Goal: Task Accomplishment & Management: Manage account settings

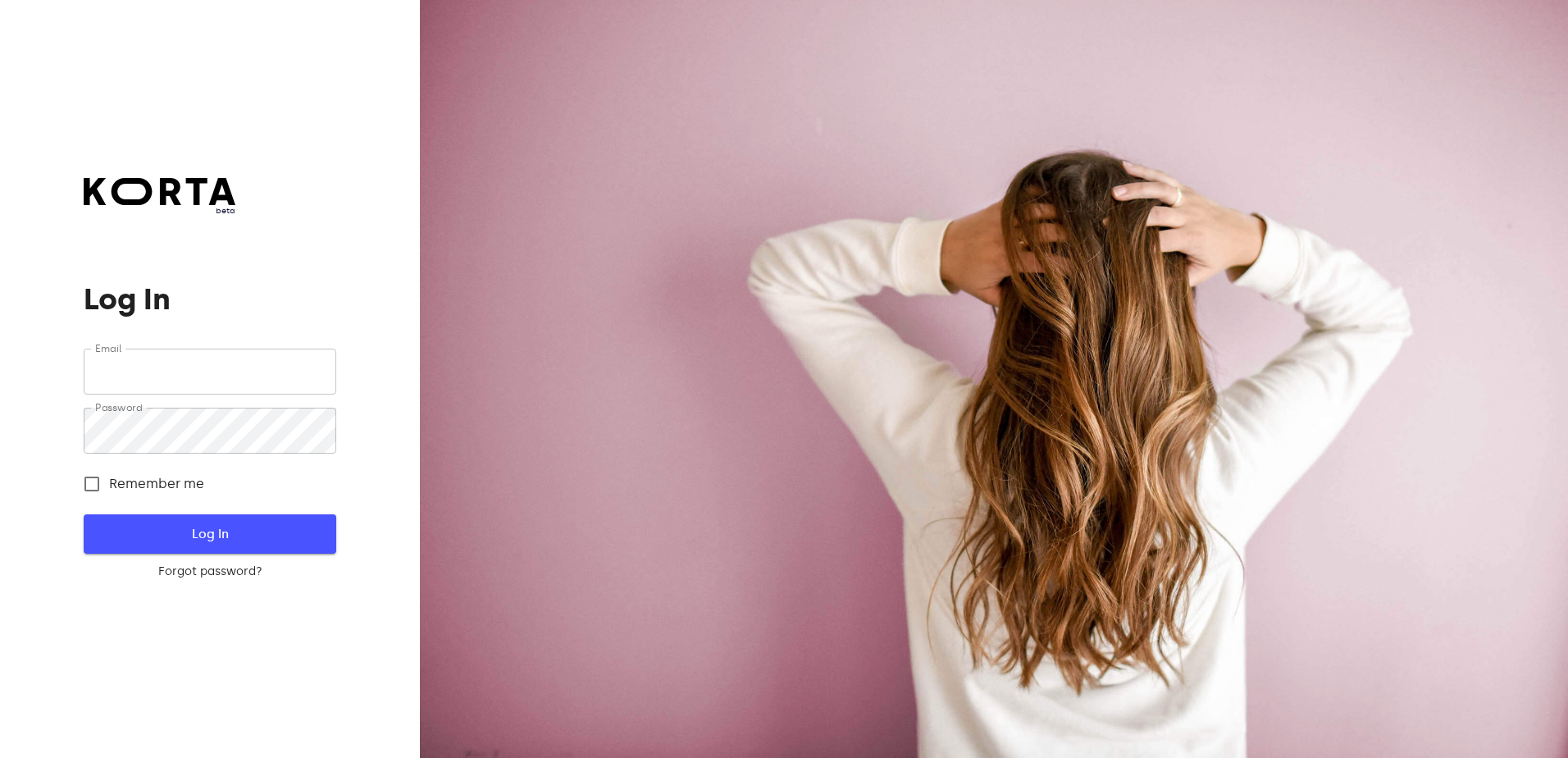
type input "[EMAIL_ADDRESS][DOMAIN_NAME]"
click at [227, 532] on span "Log In" at bounding box center [210, 533] width 200 height 21
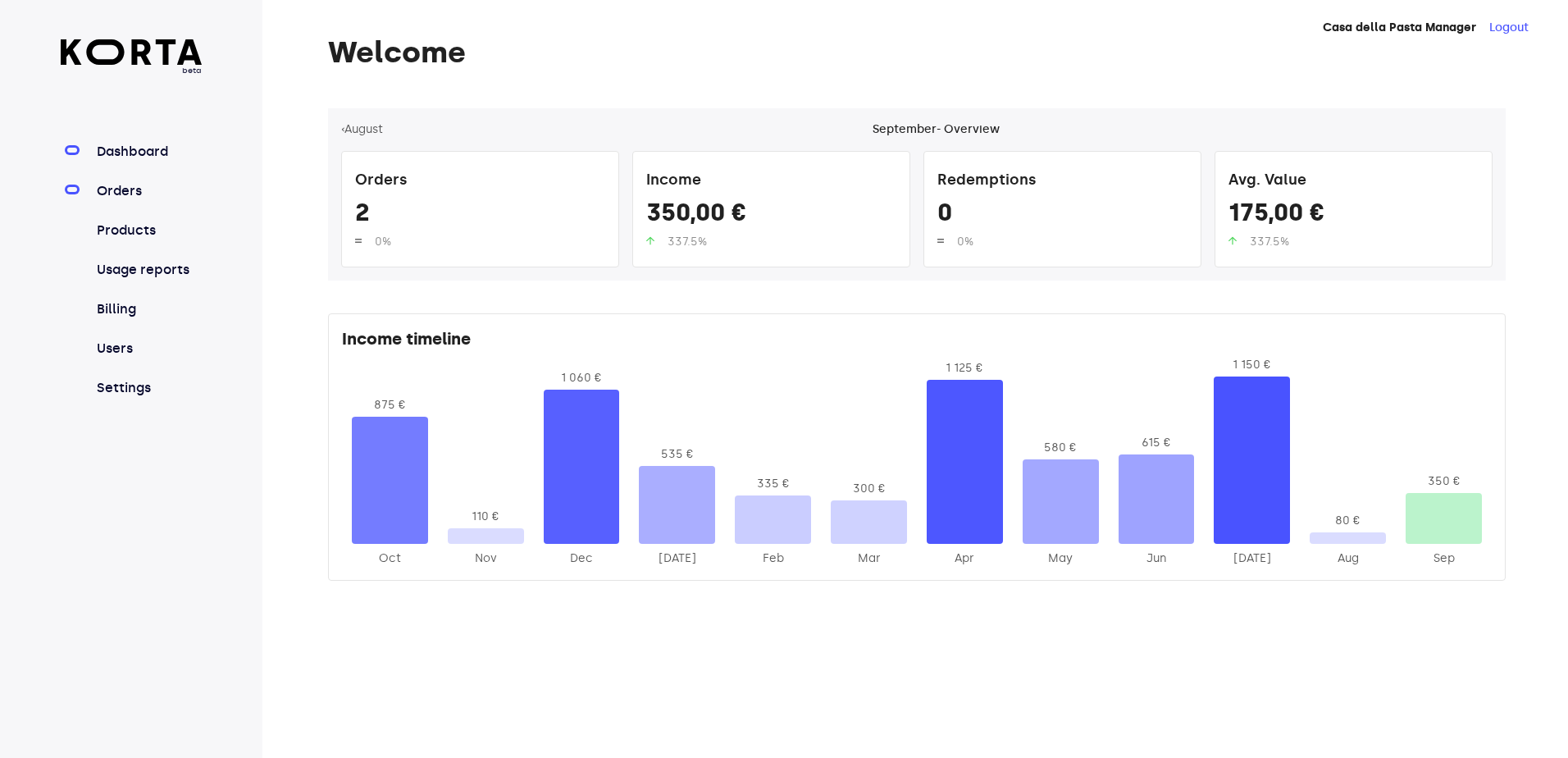
click at [128, 198] on link "Orders" at bounding box center [148, 192] width 109 height 20
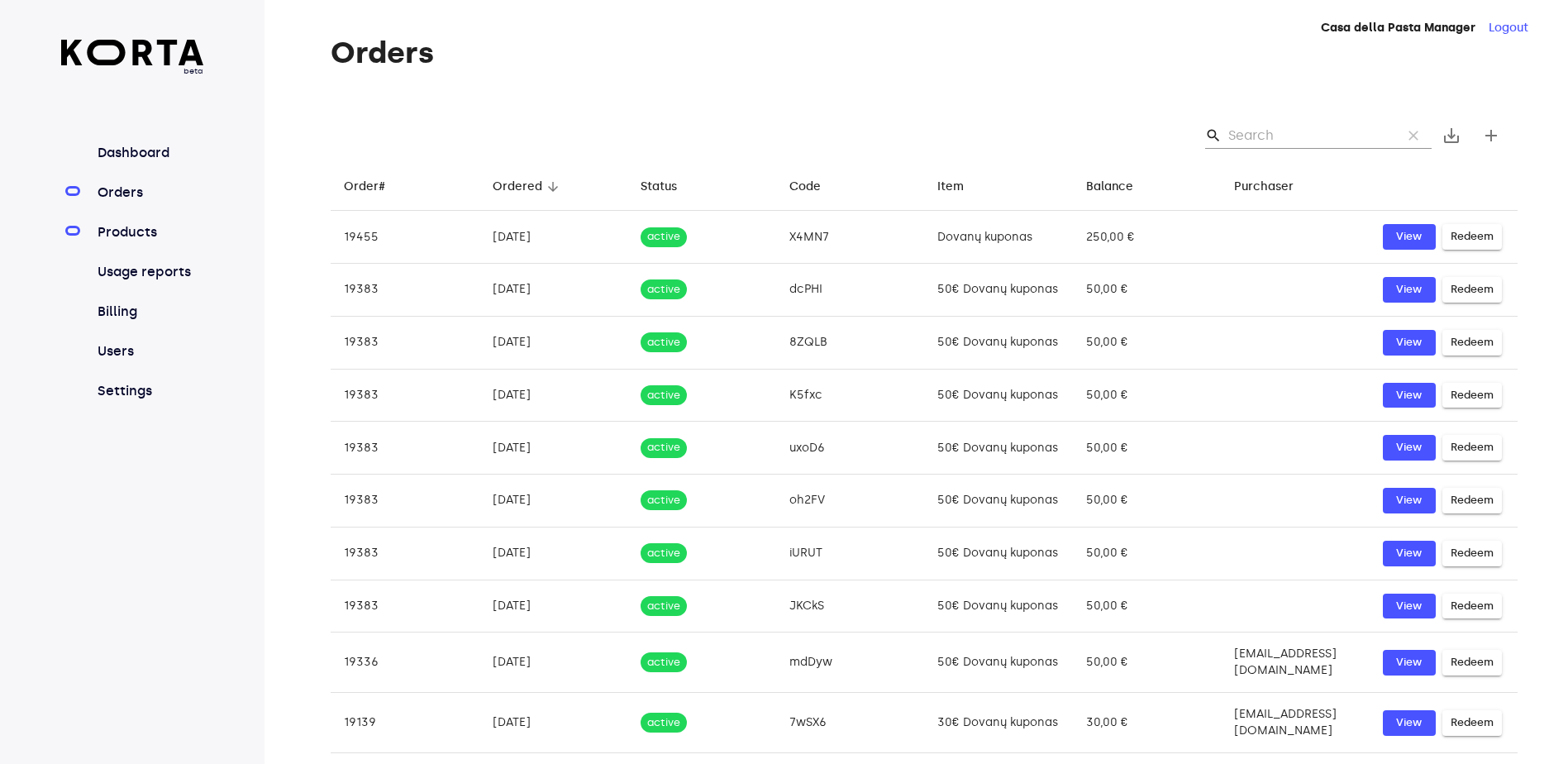
click at [135, 232] on link "Products" at bounding box center [149, 232] width 110 height 20
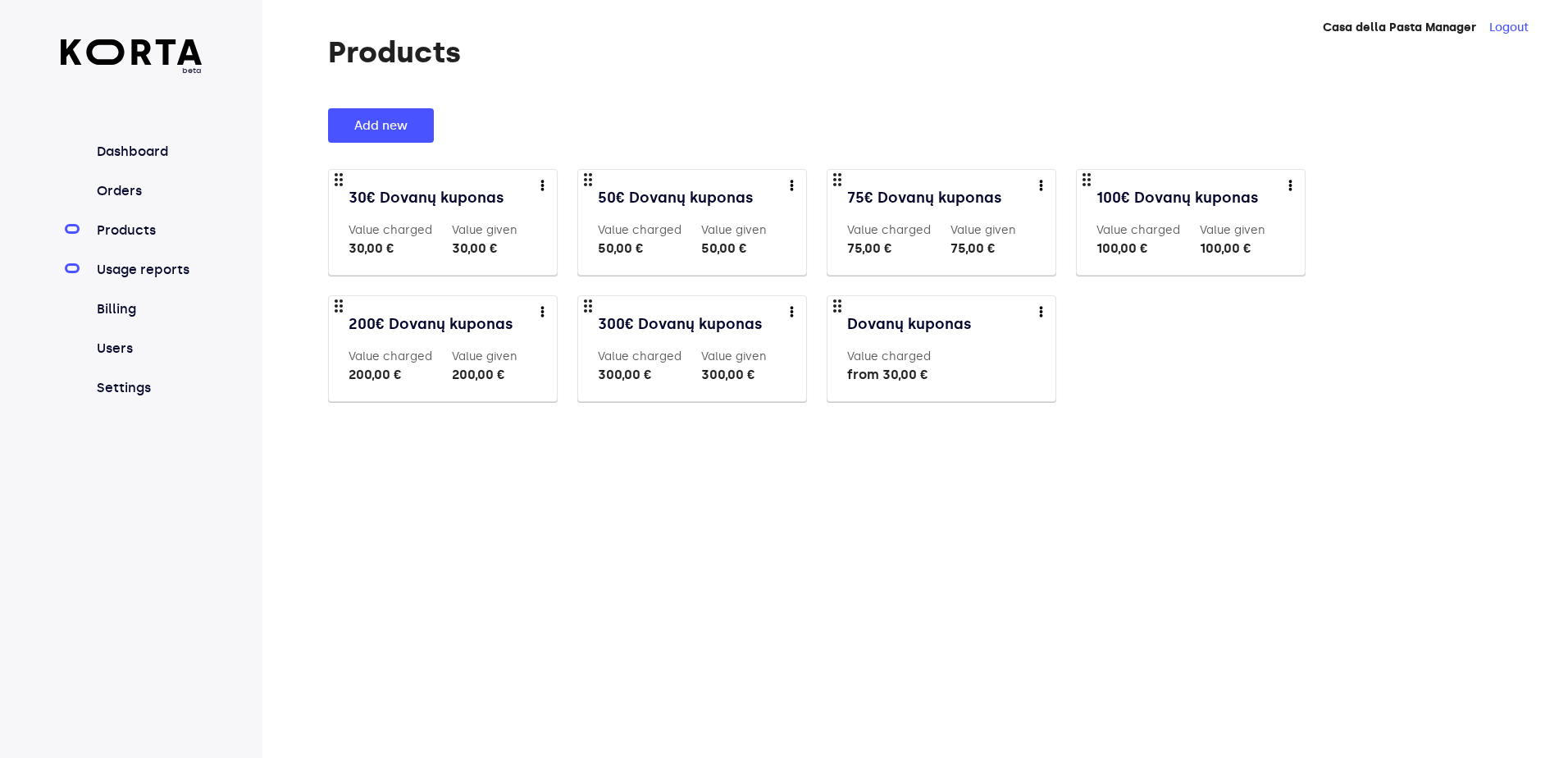
click at [156, 275] on link "Usage reports" at bounding box center [148, 270] width 109 height 20
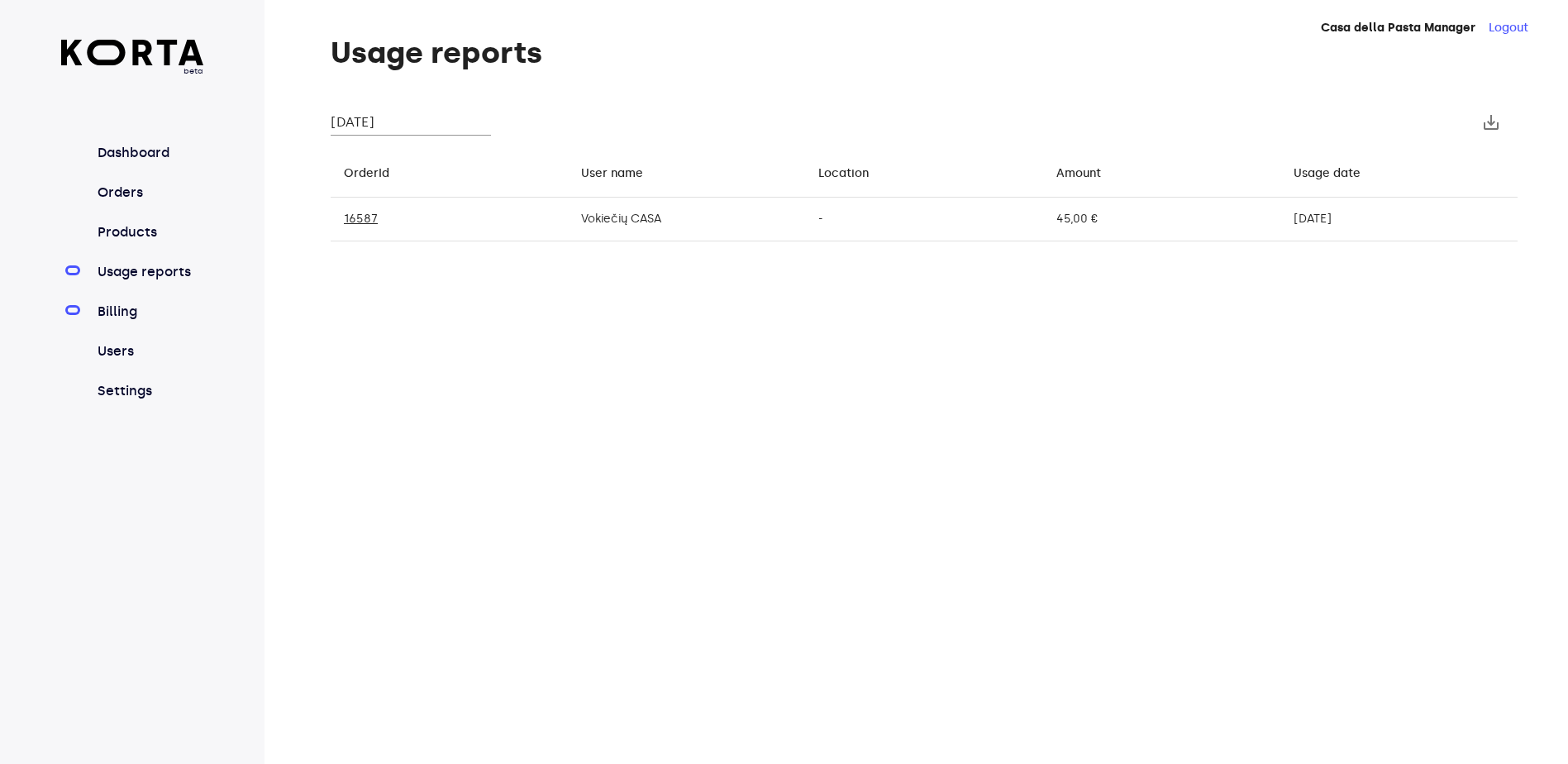
click at [120, 310] on link "Billing" at bounding box center [149, 312] width 110 height 20
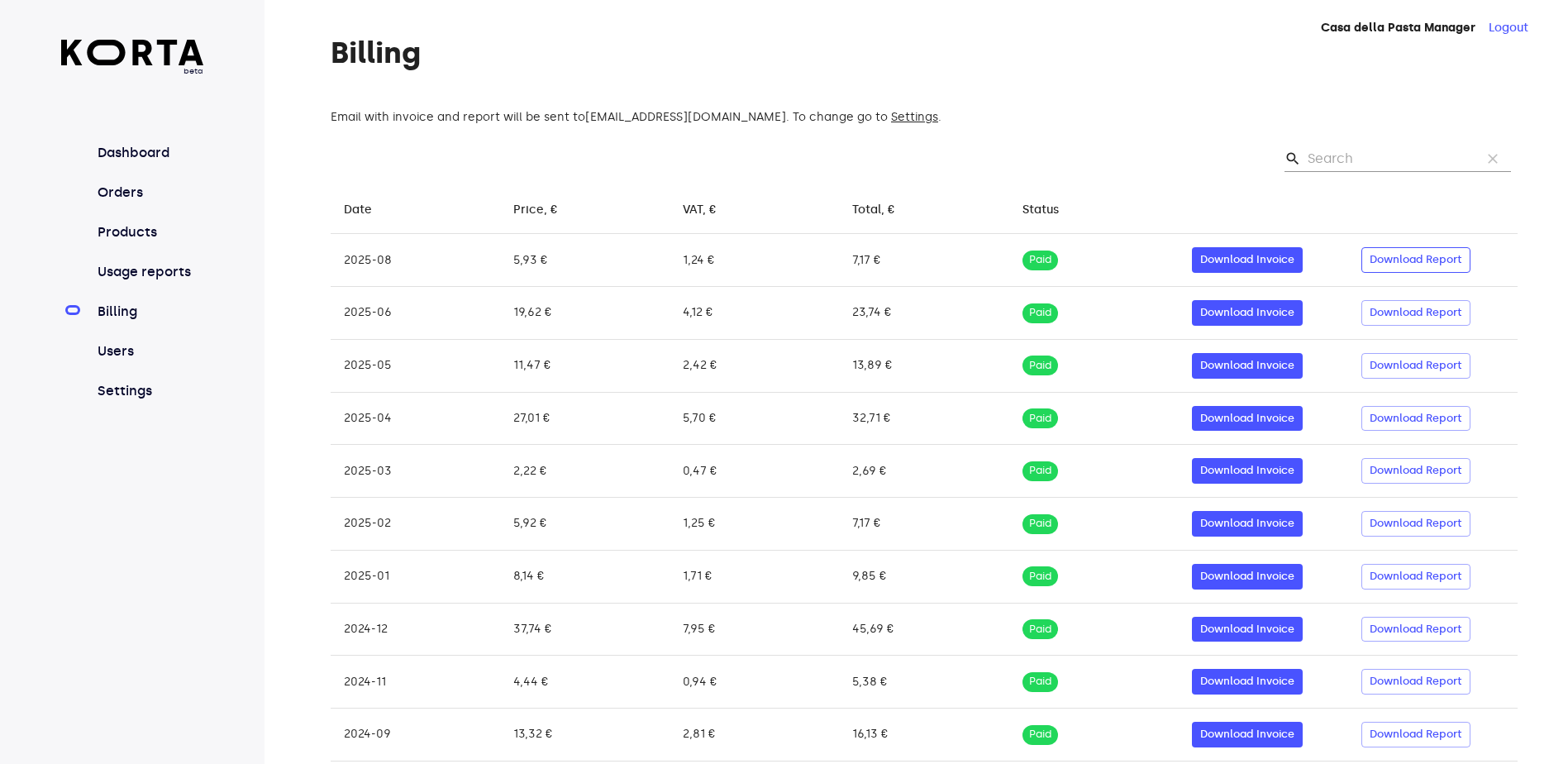
click at [1432, 255] on span "Download Report" at bounding box center [1415, 260] width 92 height 19
